Goal: Task Accomplishment & Management: Complete application form

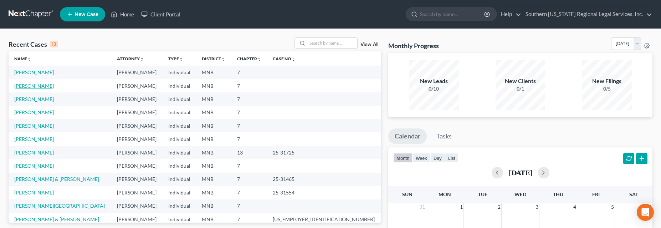
click at [39, 87] on link "[PERSON_NAME]" at bounding box center [34, 86] width 40 height 6
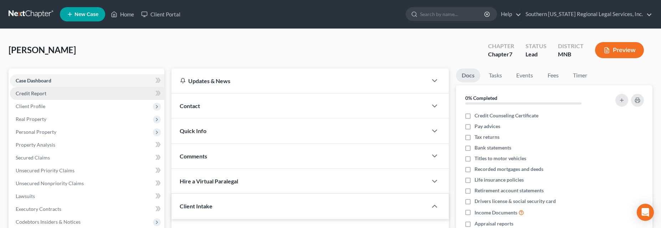
click at [36, 92] on span "Credit Report" at bounding box center [31, 93] width 31 height 6
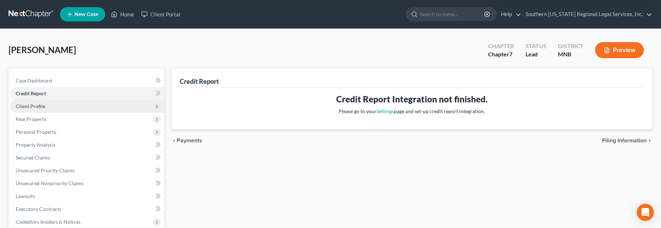
click at [34, 104] on span "Client Profile" at bounding box center [31, 106] width 30 height 6
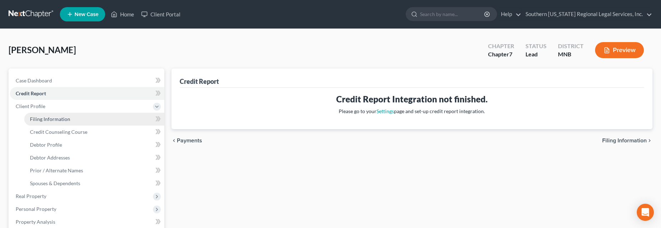
click at [53, 120] on span "Filing Information" at bounding box center [50, 119] width 40 height 6
select select "1"
select select "0"
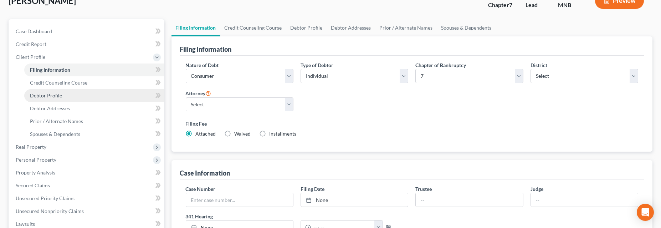
scroll to position [65, 0]
